Goal: Information Seeking & Learning: Learn about a topic

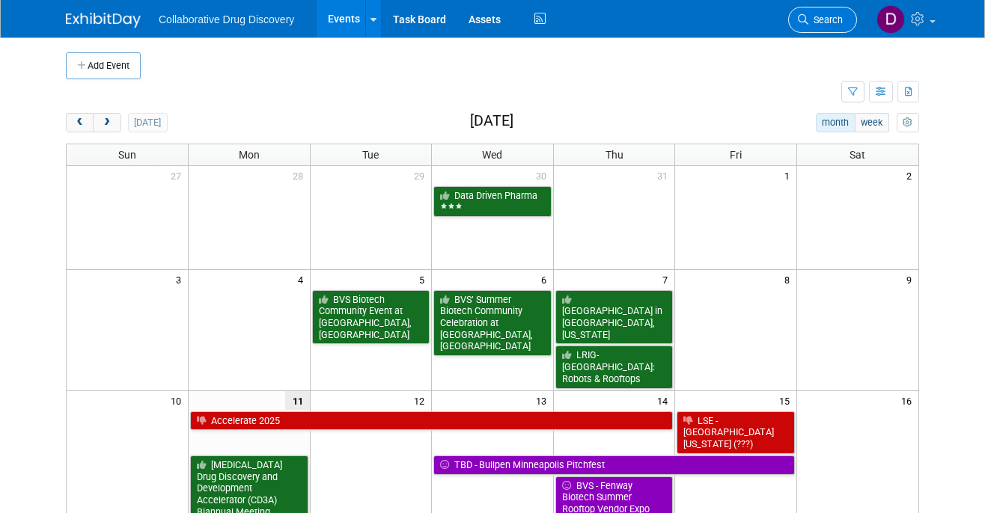
click at [816, 16] on span "Search" at bounding box center [825, 19] width 34 height 11
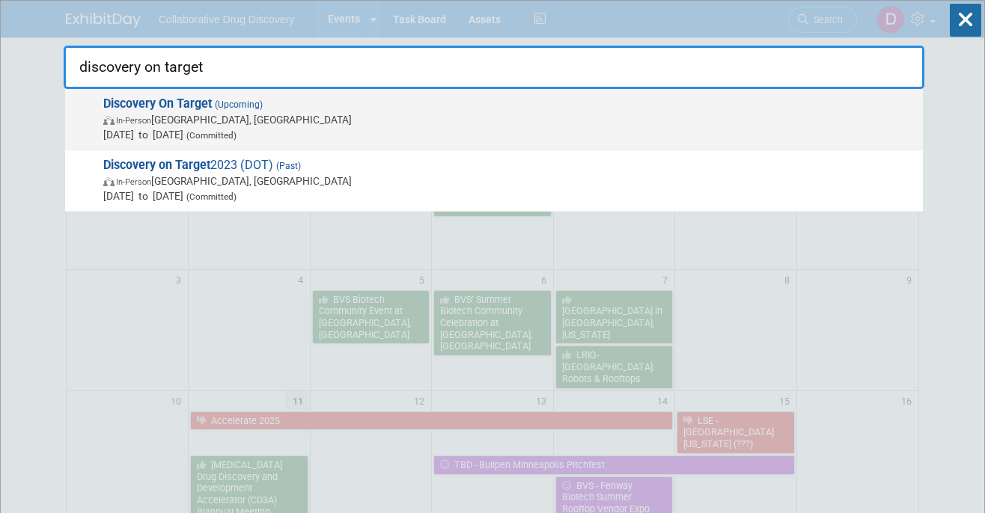
click at [403, 133] on span "[DATE] to [DATE] (Committed)" at bounding box center [509, 134] width 812 height 15
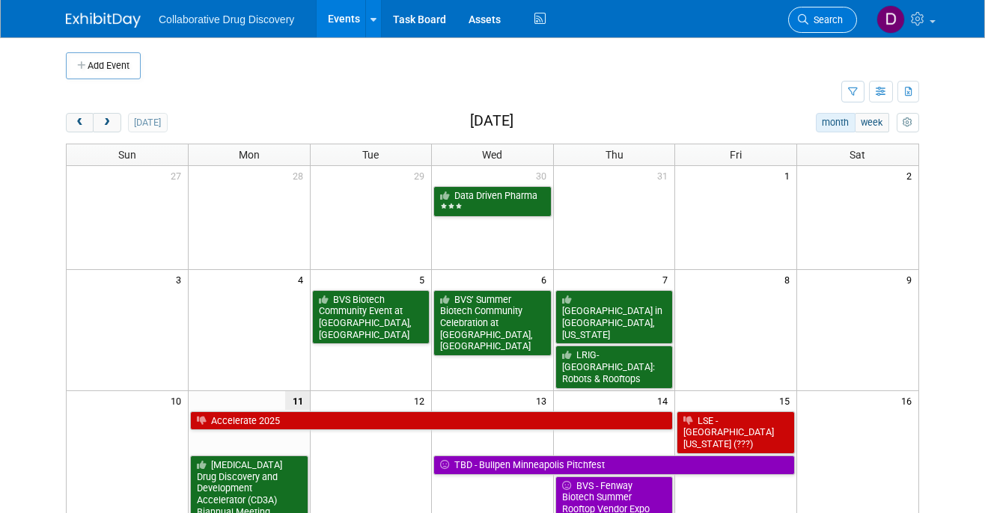
click at [820, 19] on span "Search" at bounding box center [825, 19] width 34 height 11
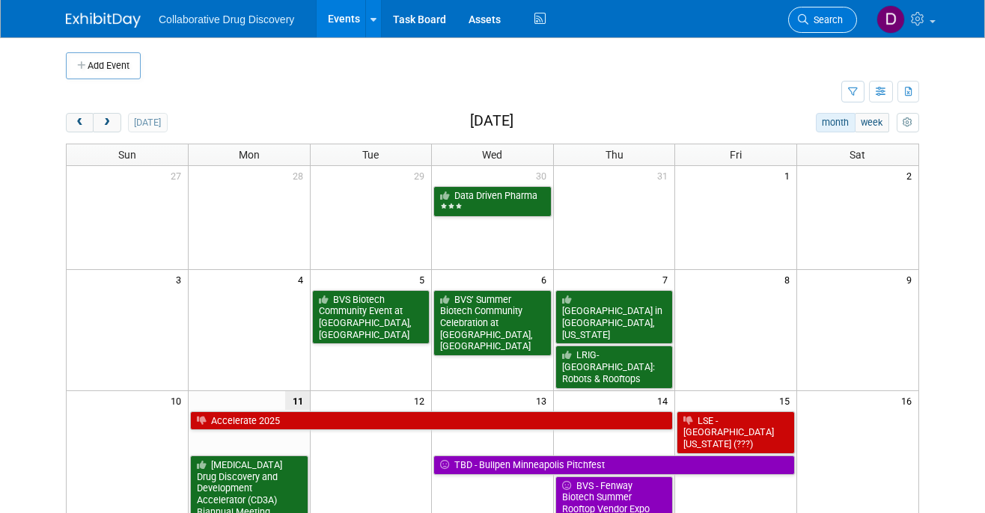
click at [836, 23] on span "Search" at bounding box center [825, 19] width 34 height 11
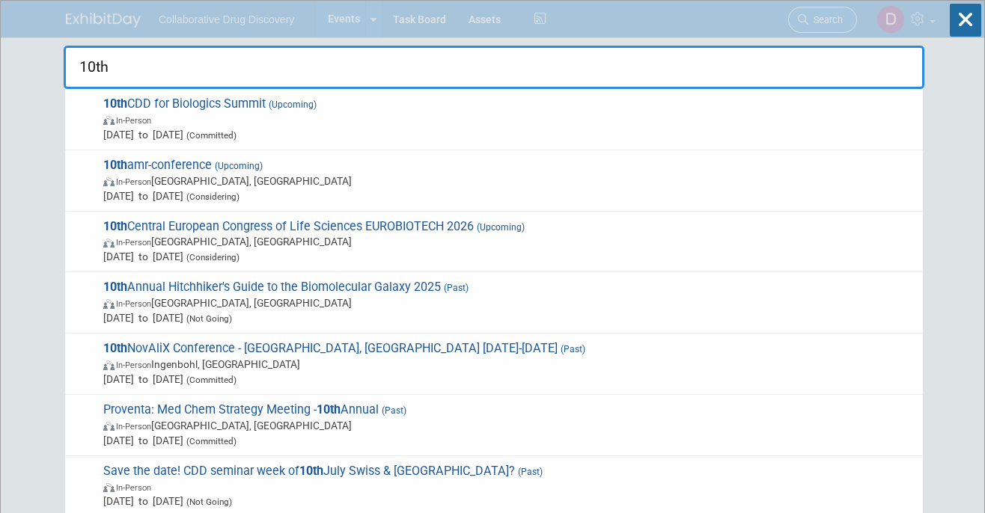
type input "10th"
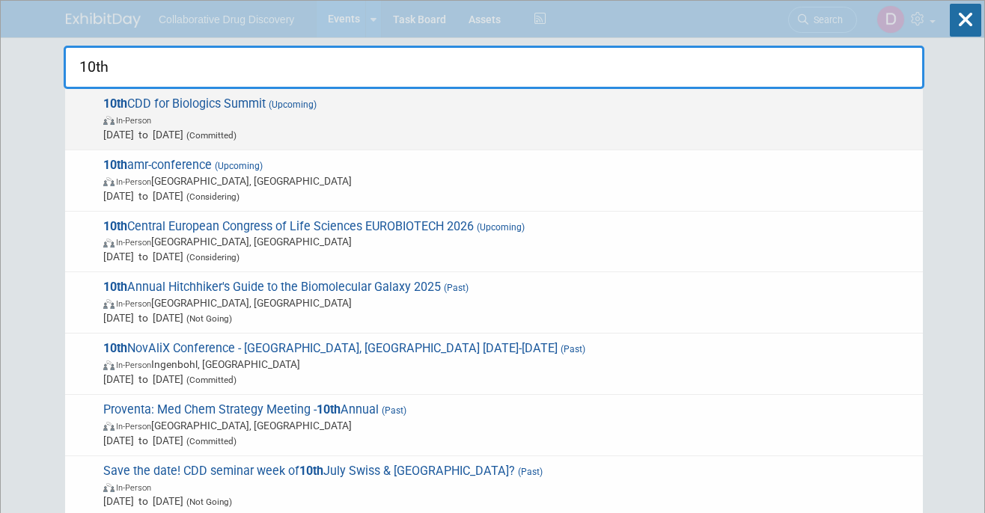
click at [192, 116] on span "In-Person" at bounding box center [509, 119] width 812 height 15
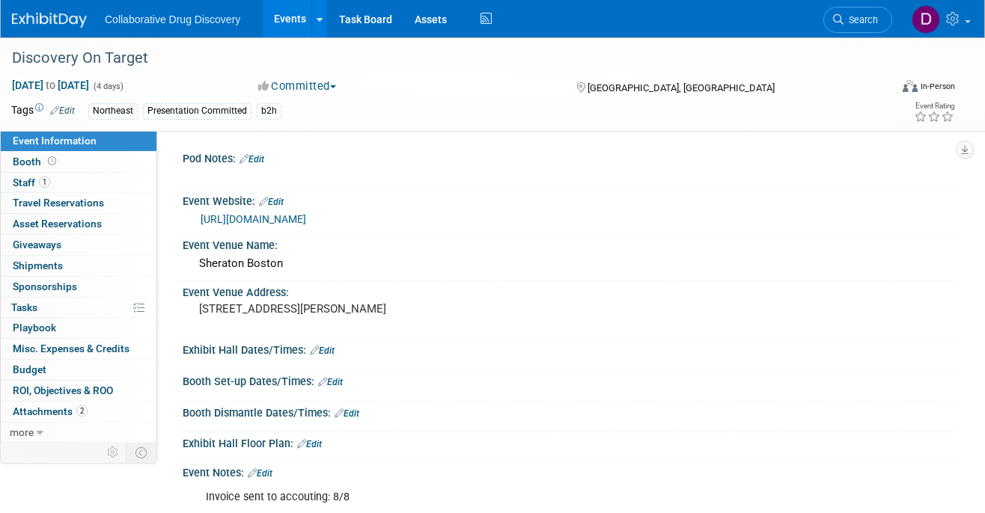
click at [306, 220] on link "https://www.discoveryontarget.com/" at bounding box center [252, 219] width 105 height 12
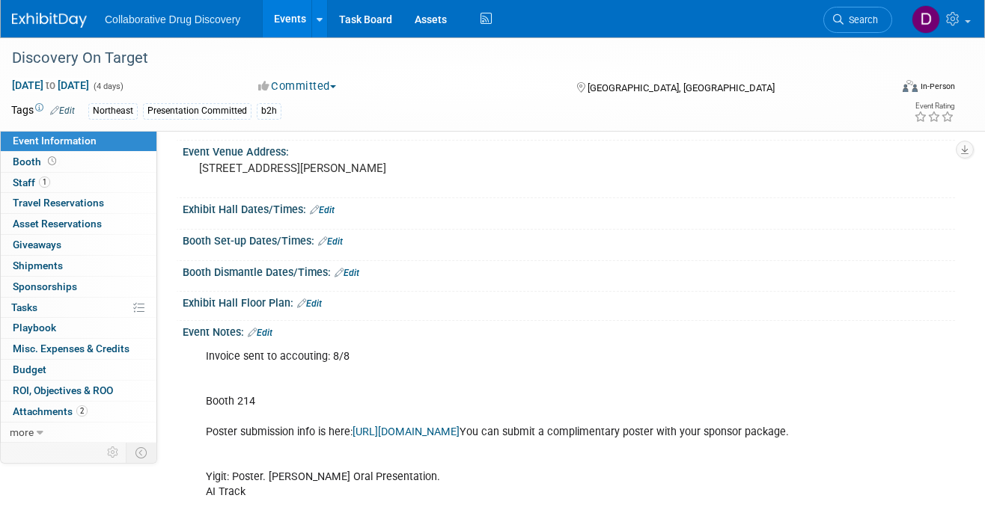
scroll to position [156, 0]
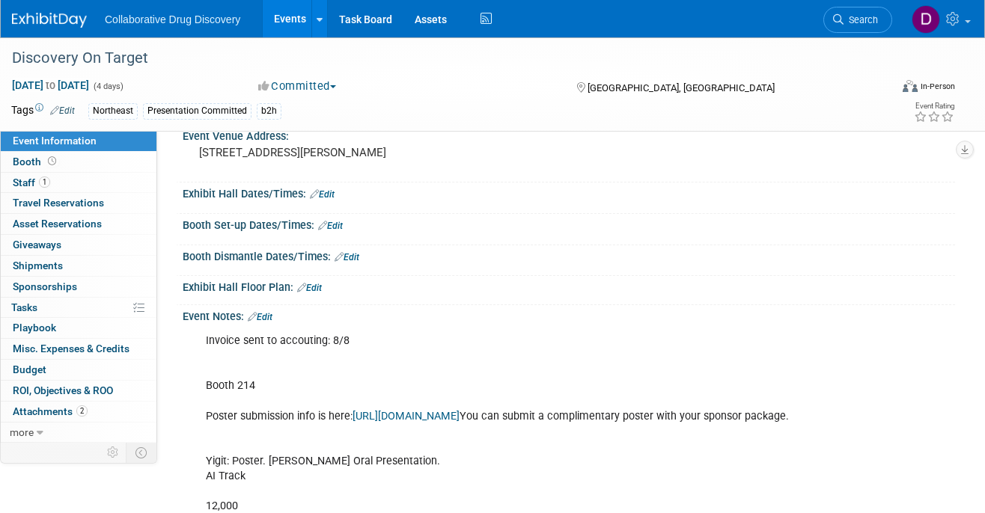
click at [268, 316] on link "Edit" at bounding box center [260, 317] width 25 height 10
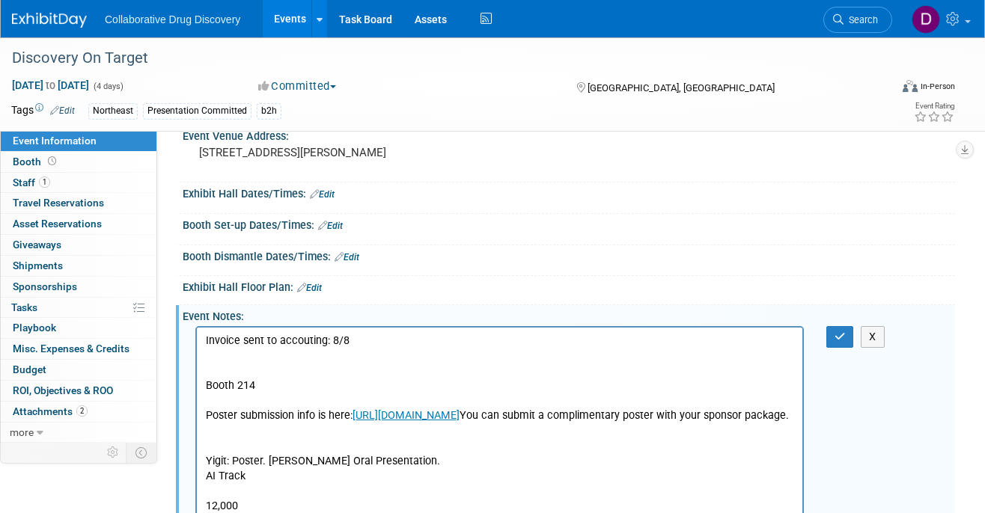
scroll to position [0, 0]
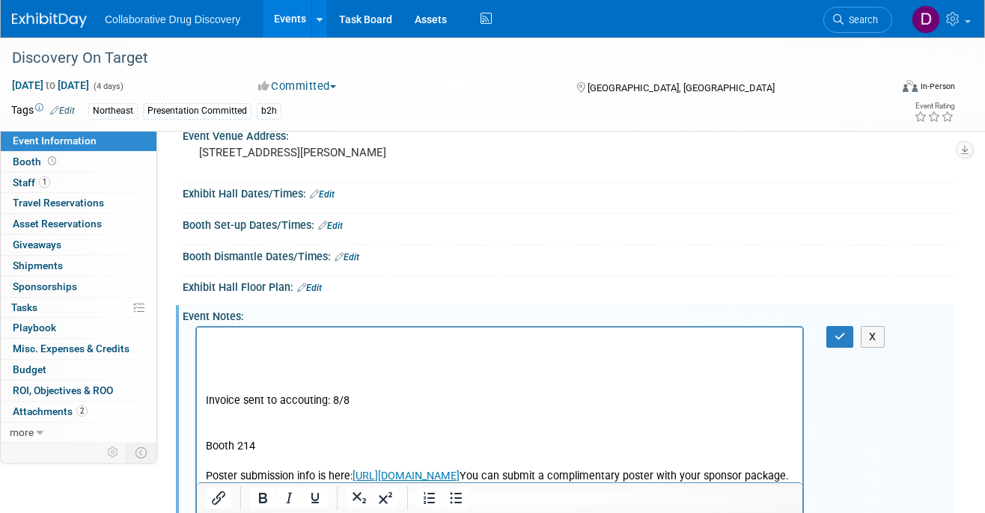
click at [223, 339] on p "Rich Text Area. Press ALT-0 for help." at bounding box center [500, 341] width 588 height 15
click at [844, 335] on icon "button" at bounding box center [839, 336] width 11 height 10
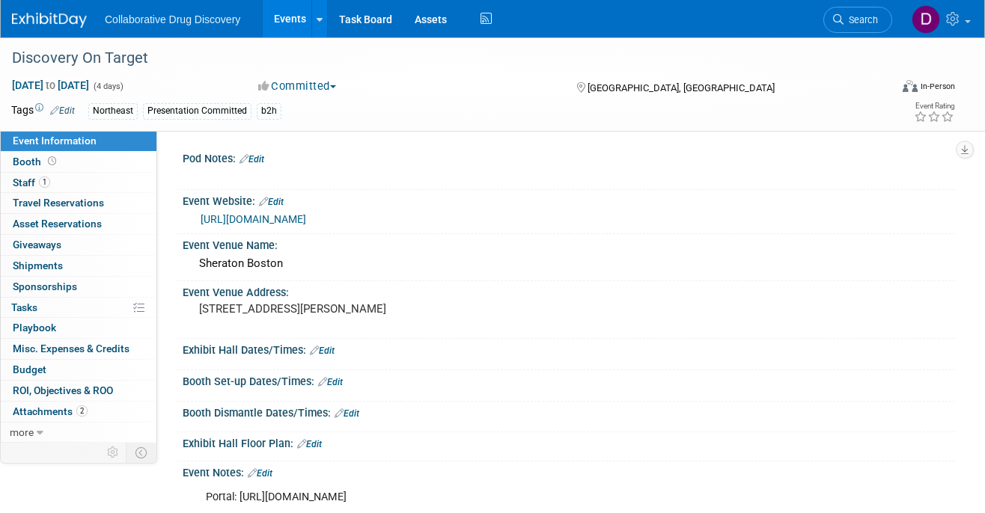
scroll to position [15, 0]
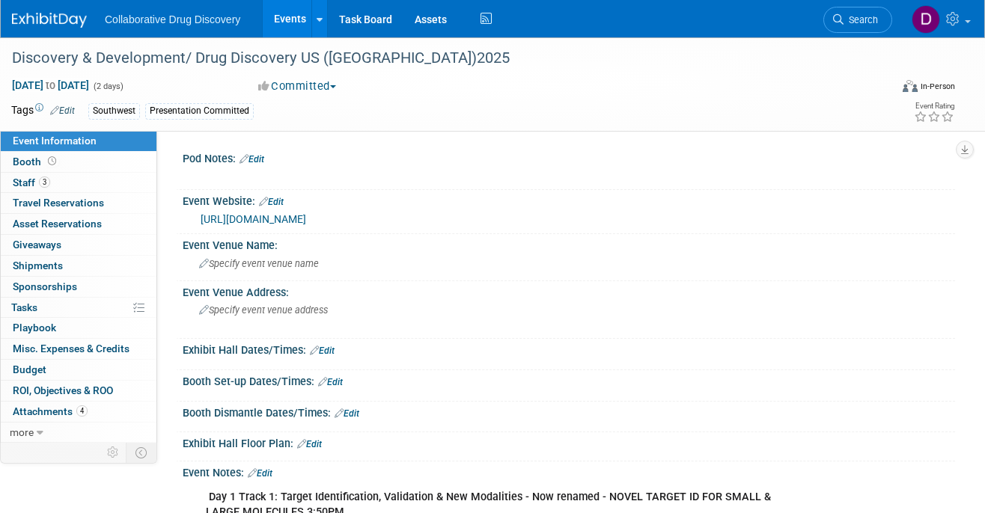
click at [306, 220] on link "https://oxfordglobal.com/discovery-development" at bounding box center [252, 219] width 105 height 12
click at [306, 218] on link "https://oxfordglobal.com/discovery-development" at bounding box center [252, 219] width 105 height 12
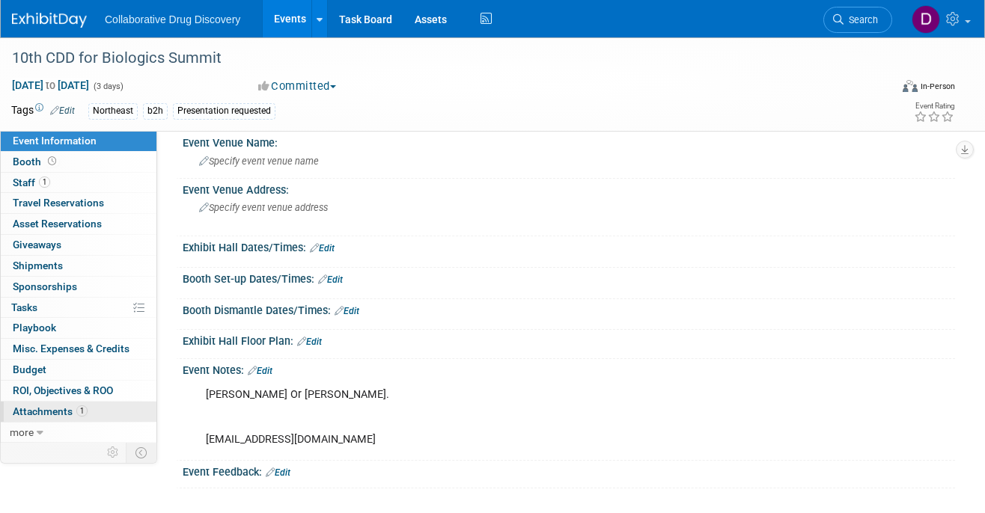
click at [87, 403] on link "1 Attachments 1" at bounding box center [79, 412] width 156 height 20
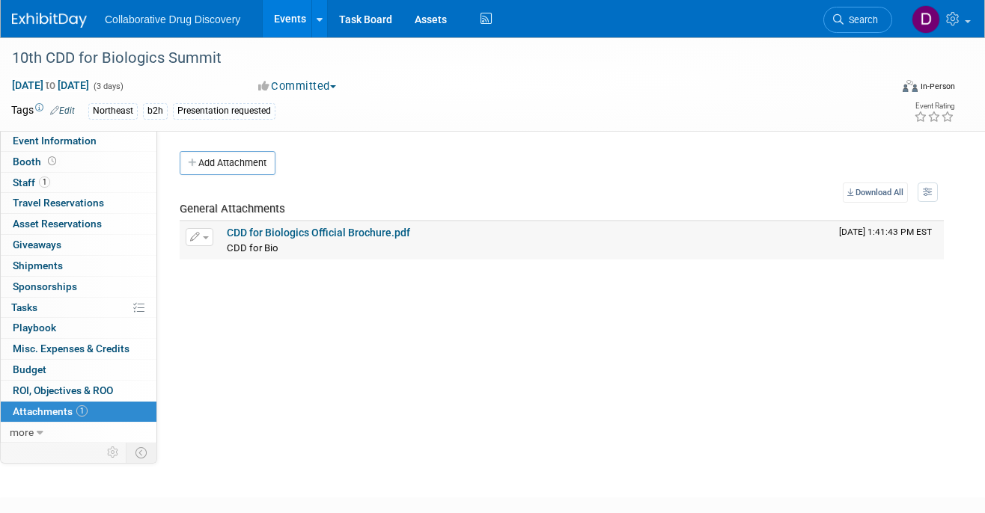
click at [305, 233] on link "CDD for Biologics Official Brochure.pdf" at bounding box center [318, 233] width 183 height 12
click at [69, 25] on img at bounding box center [49, 20] width 75 height 15
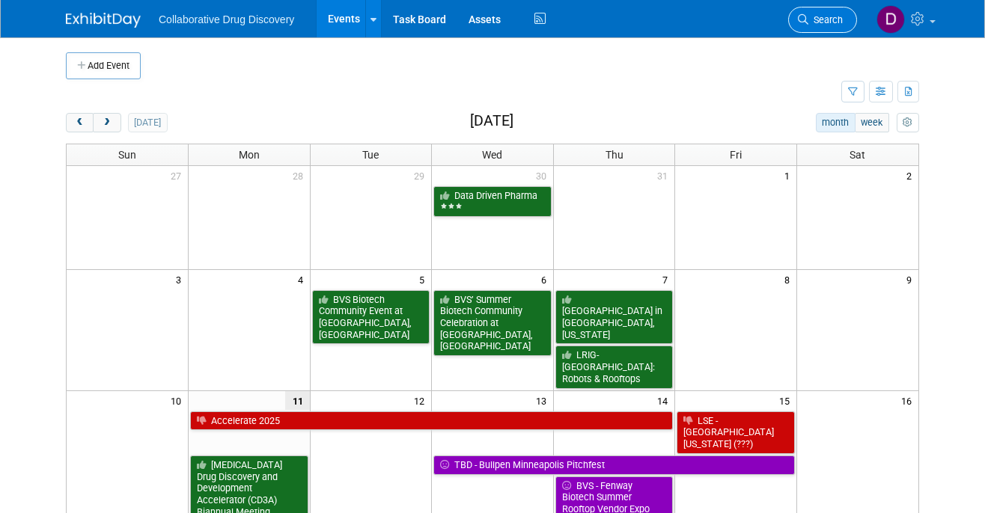
click at [811, 11] on link "Search" at bounding box center [822, 20] width 69 height 26
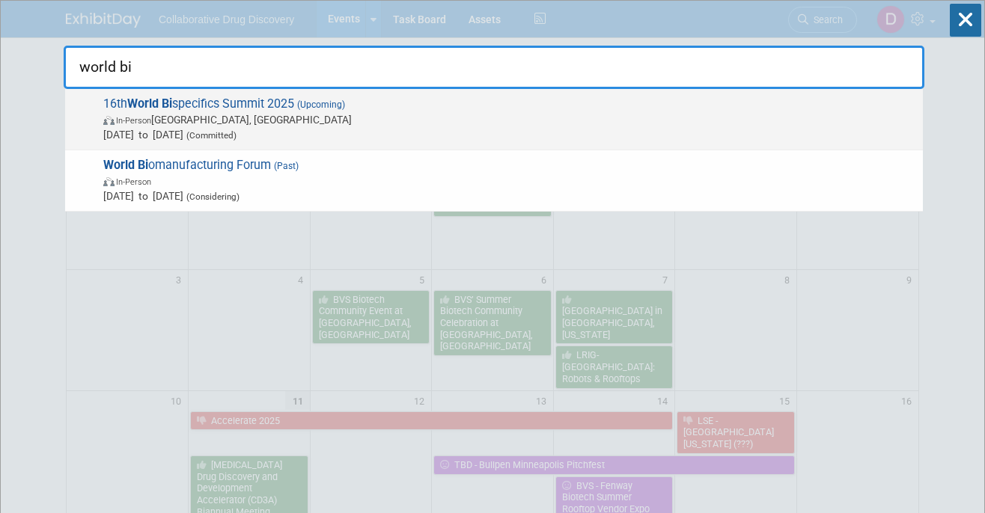
type input "world bi"
click at [389, 135] on span "Sep 9, 2025 to Sep 11, 2025 (Committed)" at bounding box center [509, 134] width 812 height 15
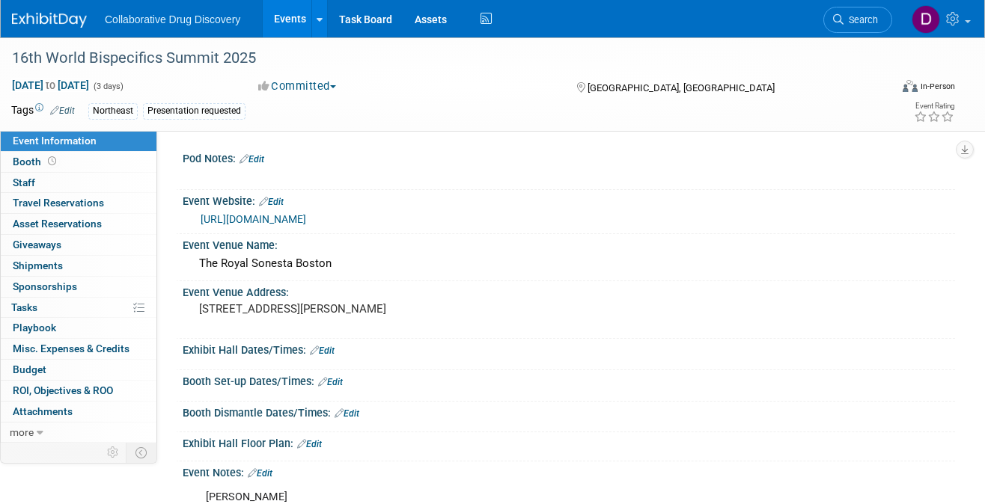
scroll to position [7, 0]
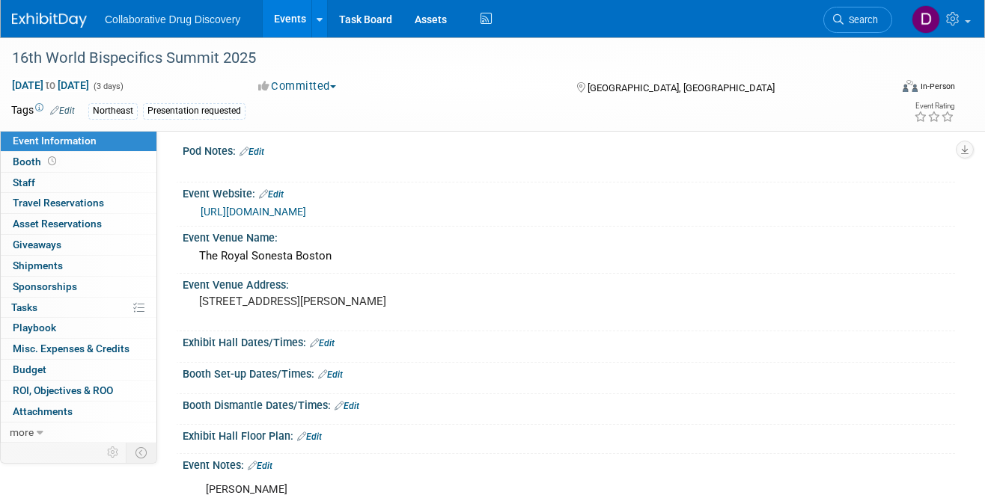
click at [360, 217] on div "https://bispecific.com/about/about-event/?utm_source=digital&utm_medium=ppc&utm…" at bounding box center [571, 211] width 743 height 17
click at [306, 212] on link "https://bispecific.com/about/about-event/?utm_source=digital&utm_medium=ppc&utm…" at bounding box center [252, 212] width 105 height 12
